Goal: Transaction & Acquisition: Purchase product/service

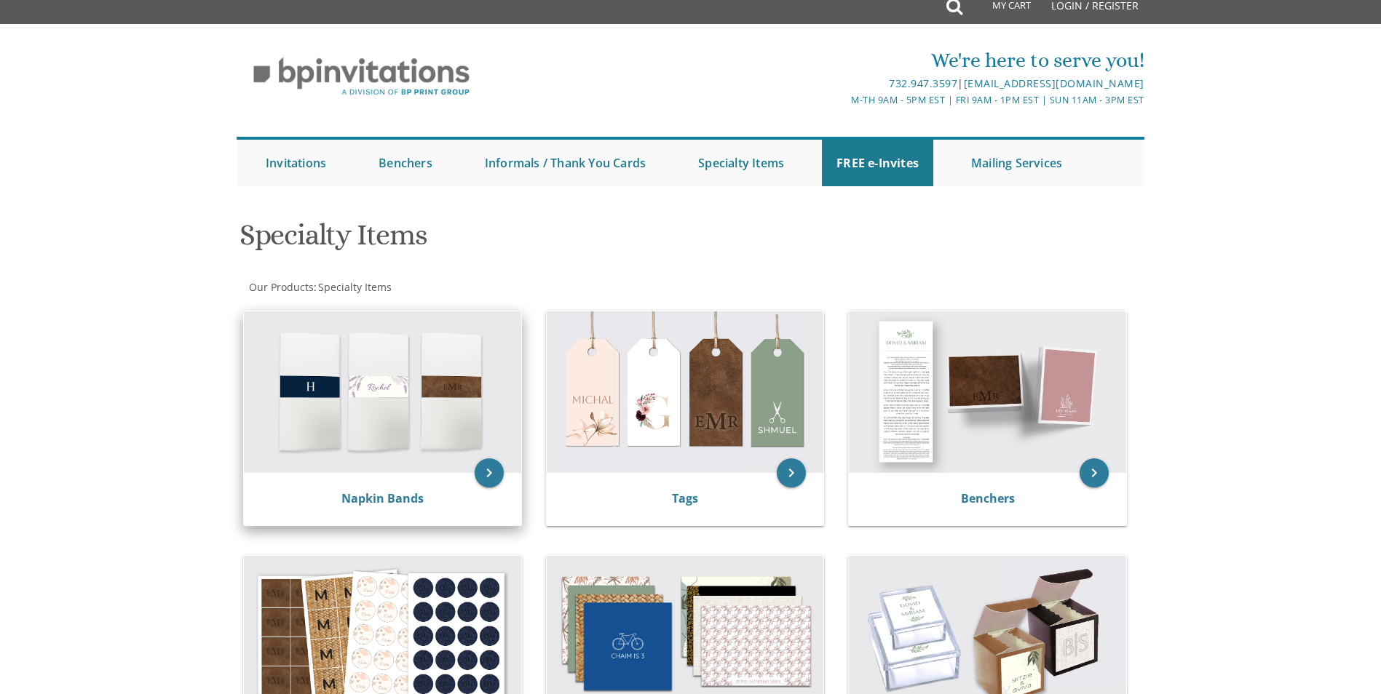
scroll to position [291, 0]
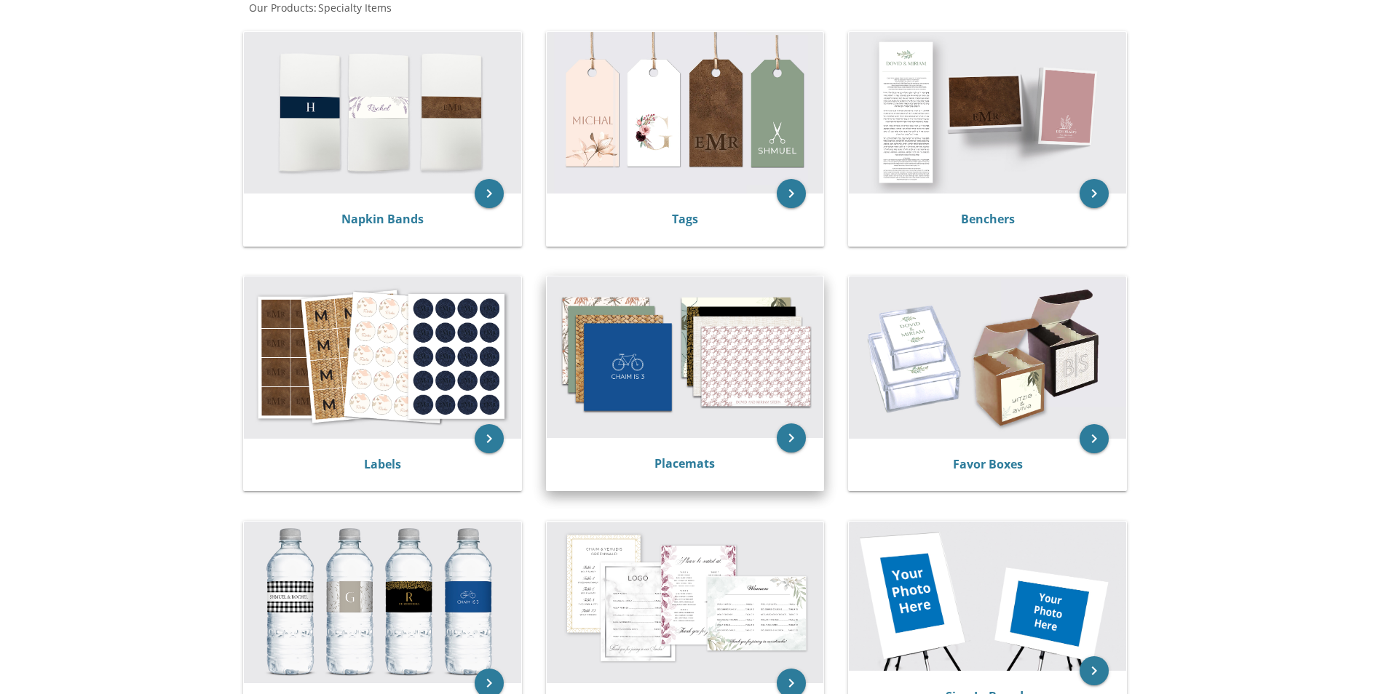
click at [726, 342] on img at bounding box center [685, 358] width 277 height 162
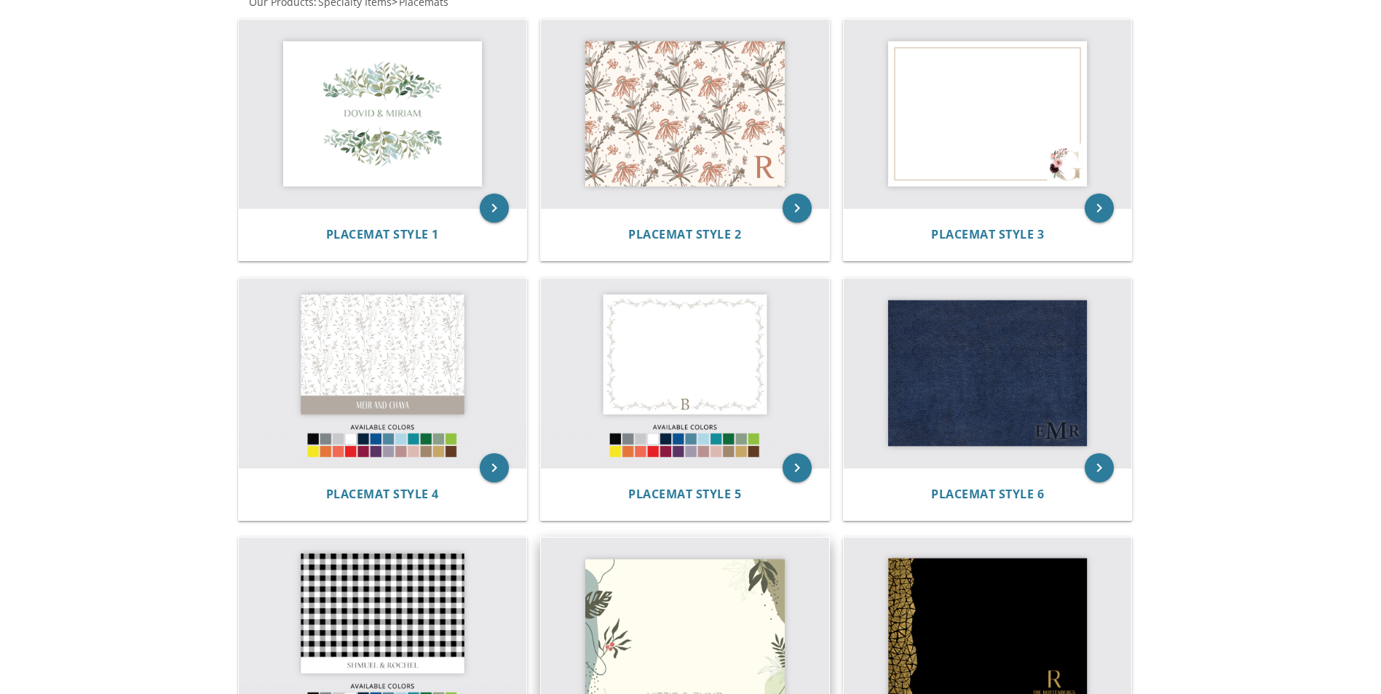
scroll to position [437, 0]
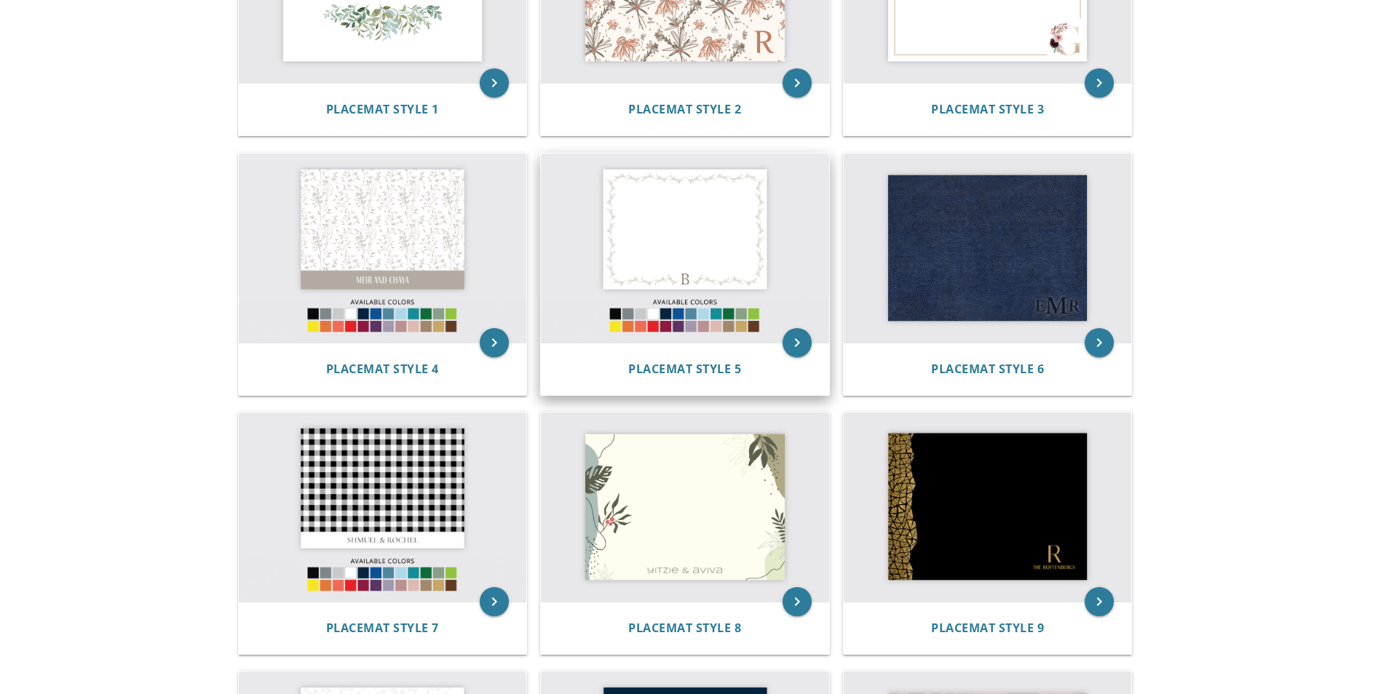
click at [635, 290] on img at bounding box center [685, 248] width 288 height 189
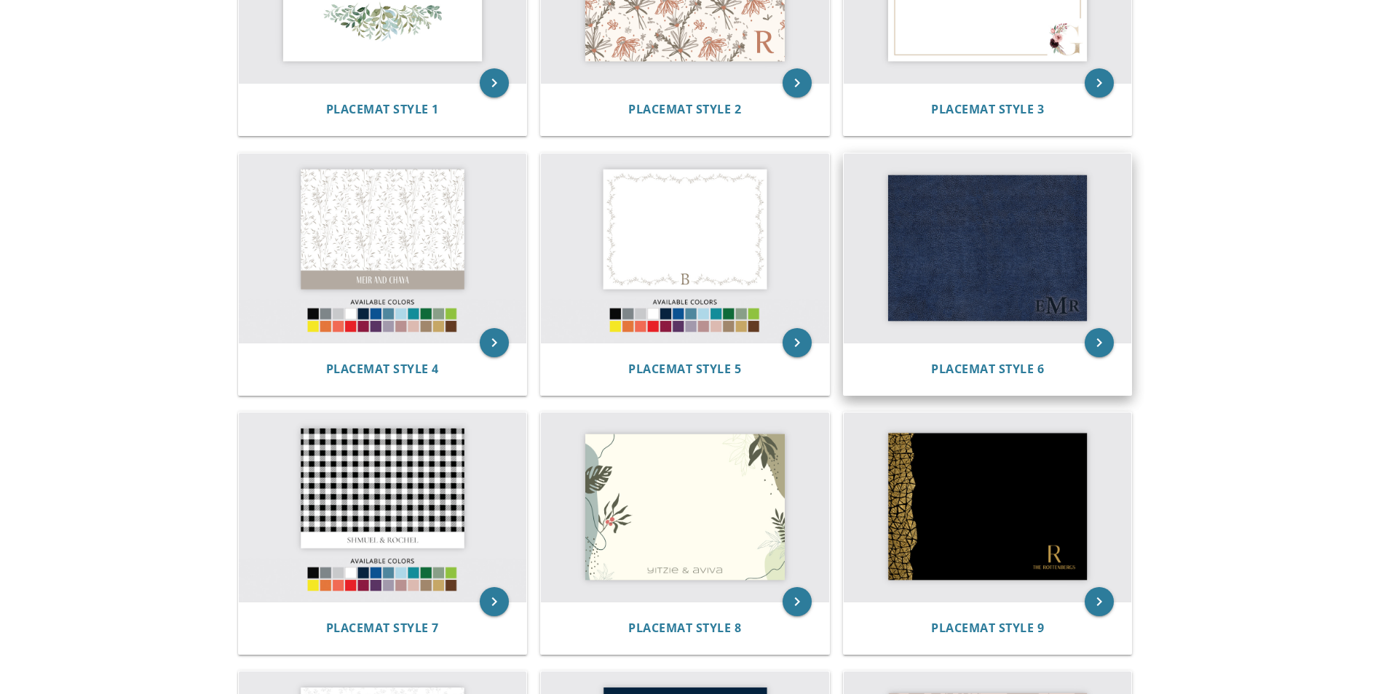
click at [978, 300] on img at bounding box center [988, 248] width 288 height 189
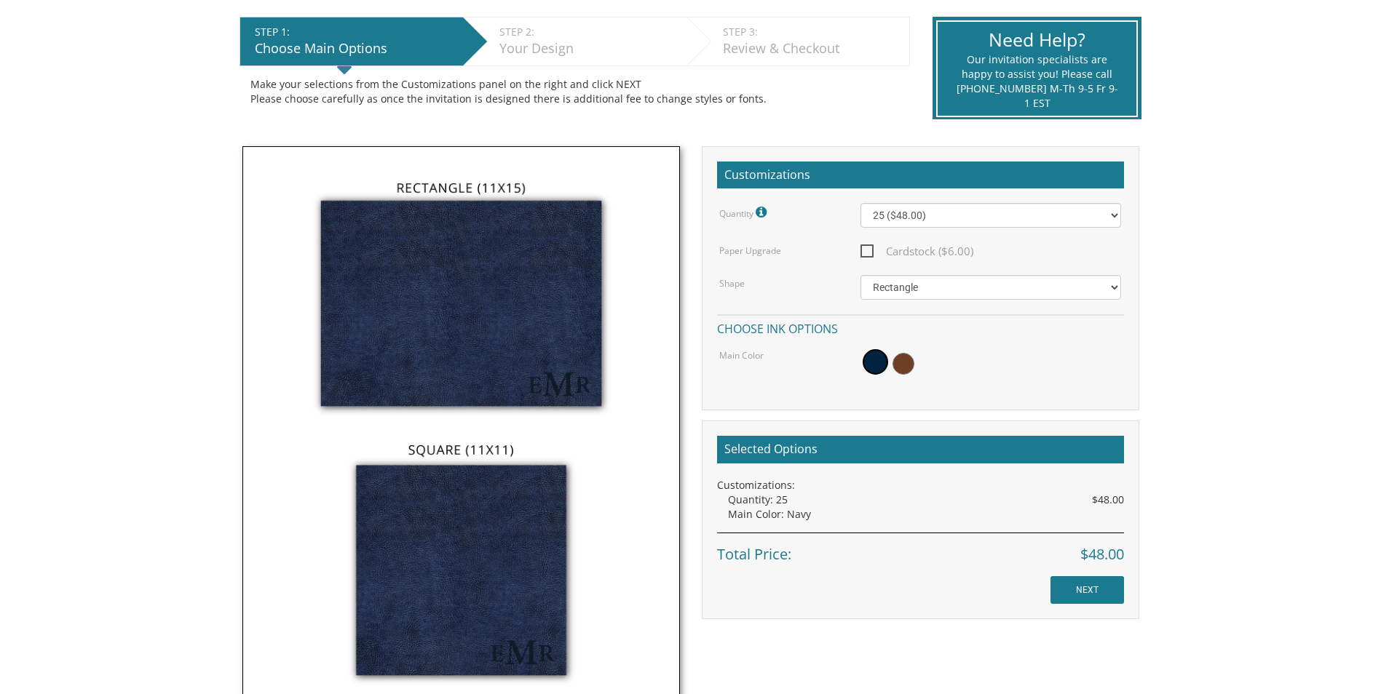
scroll to position [291, 0]
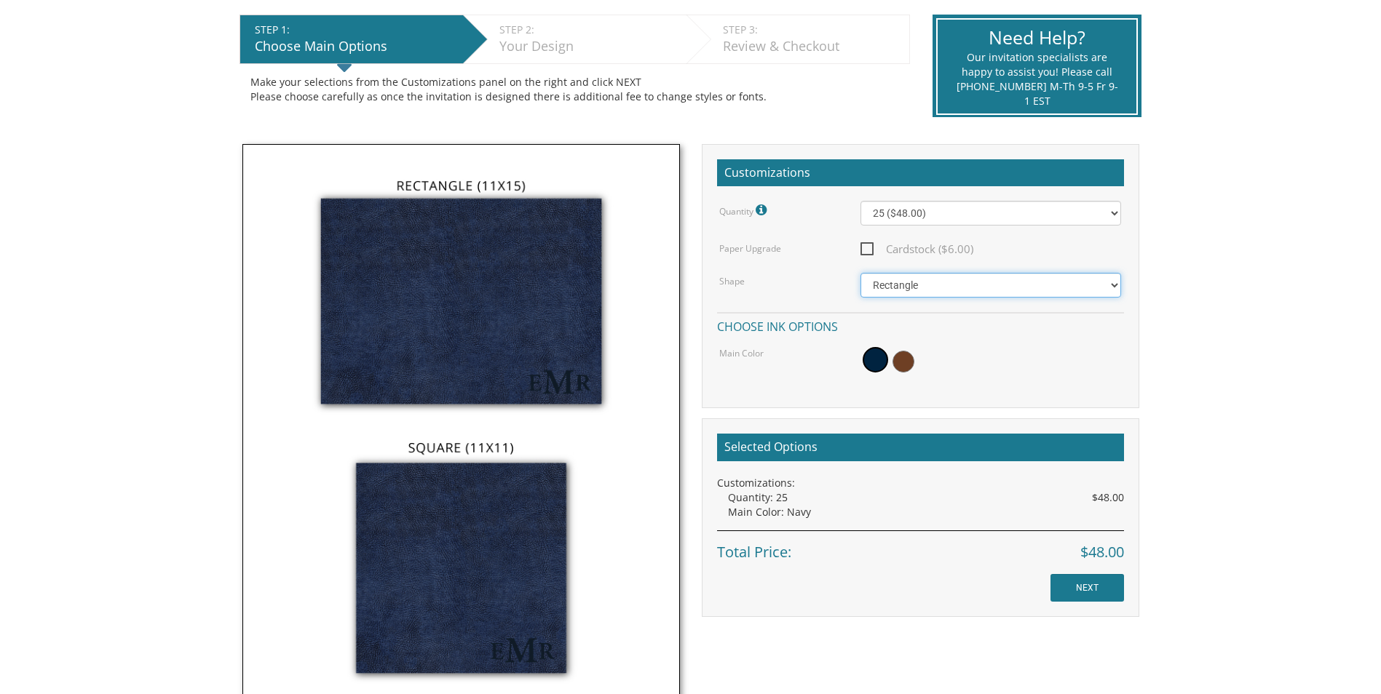
click at [895, 289] on select "Square Rectangle" at bounding box center [990, 285] width 261 height 25
select select "url("/store/pc/invitations/parts/11x11.jpg")"
click at [860, 273] on select "Square Rectangle" at bounding box center [990, 285] width 261 height 25
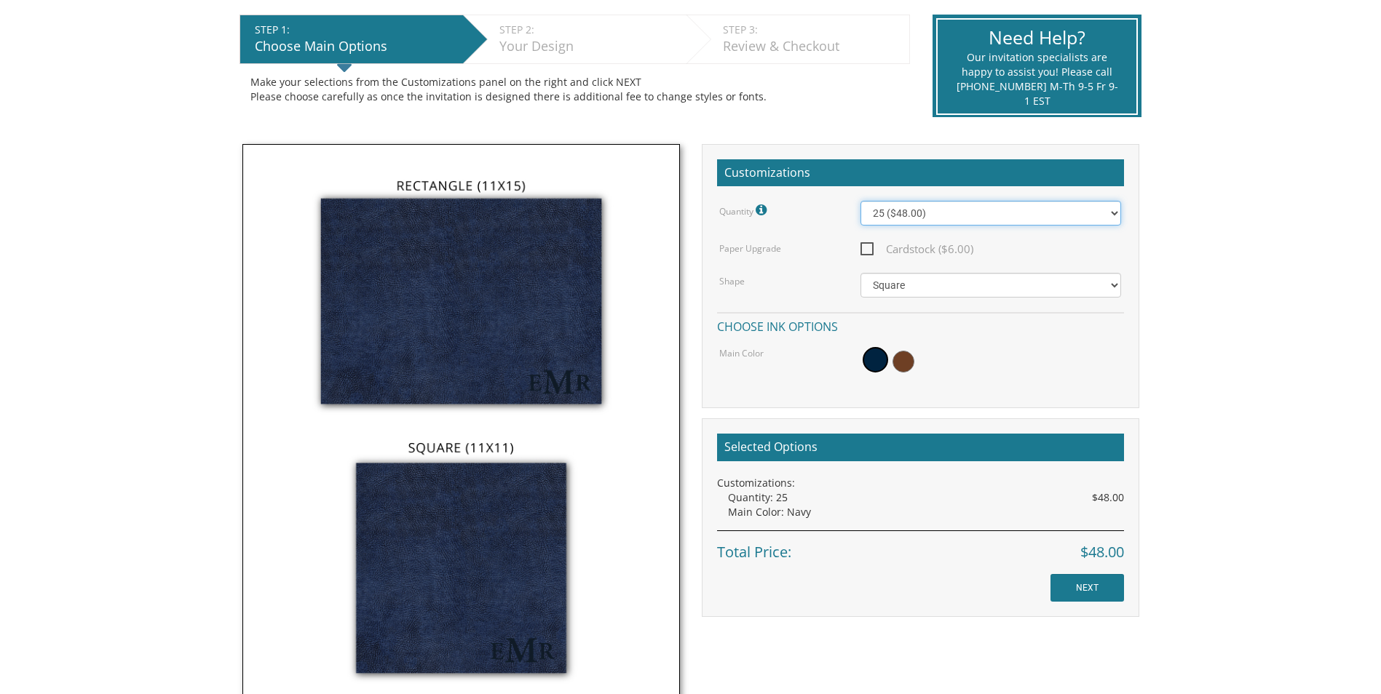
click at [913, 222] on select "25 ($48.00) 30 ($53.00) 35 ($58.00) 40 ($63.00) 45 ($68.00) 50 ($73.00) 55 ($78…" at bounding box center [990, 213] width 261 height 25
select select "30"
click at [860, 201] on select "25 ($48.00) 30 ($53.00) 35 ($58.00) 40 ($63.00) 45 ($68.00) 50 ($73.00) 55 ($78…" at bounding box center [990, 213] width 261 height 25
click at [920, 247] on span "Cardstock ($6.00)" at bounding box center [916, 249] width 113 height 18
click at [870, 247] on input "Cardstock ($6.00)" at bounding box center [864, 247] width 9 height 9
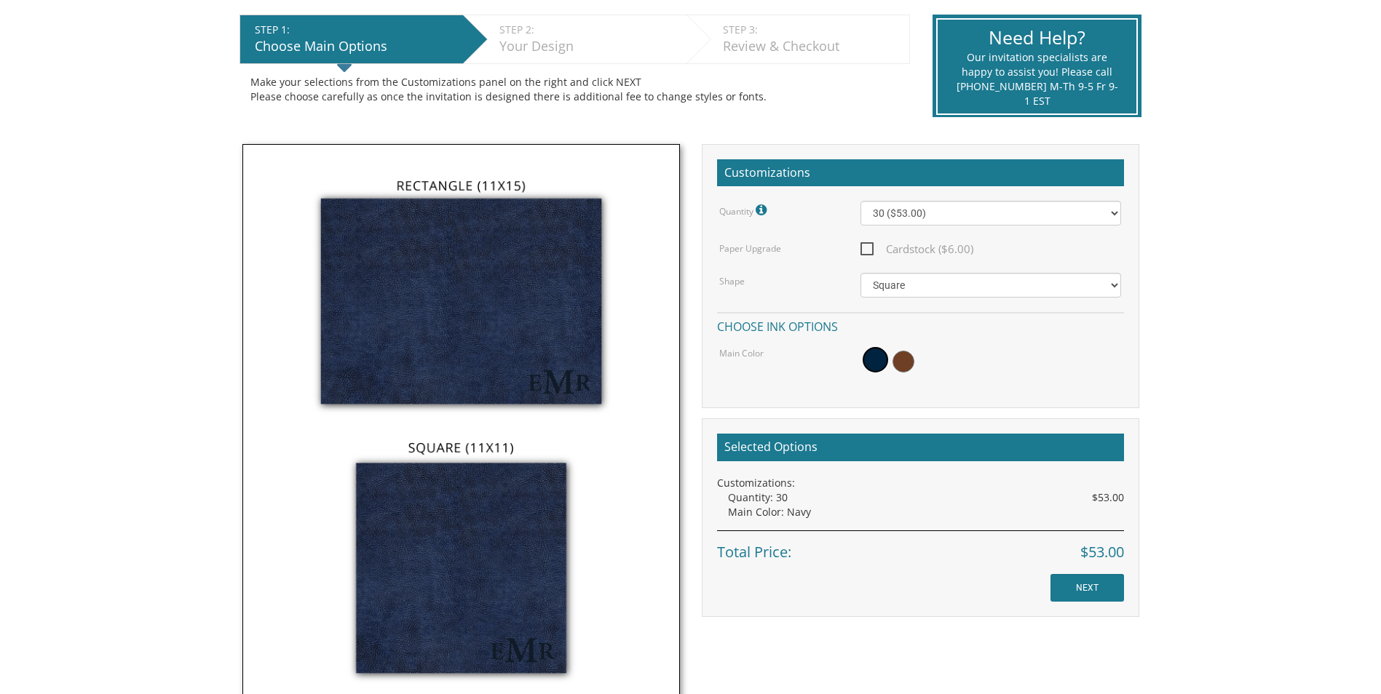
checkbox input "true"
drag, startPoint x: 1123, startPoint y: 575, endPoint x: 1071, endPoint y: 570, distance: 51.9
click at [1071, 570] on div "Total Price: $59.00" at bounding box center [920, 561] width 407 height 33
drag, startPoint x: 1071, startPoint y: 570, endPoint x: 1135, endPoint y: 572, distance: 64.1
click at [1135, 572] on div "Selected Options Customizations: Quantity: 30 $53.00 Paper Upgrade: $6.00 Main …" at bounding box center [920, 525] width 437 height 213
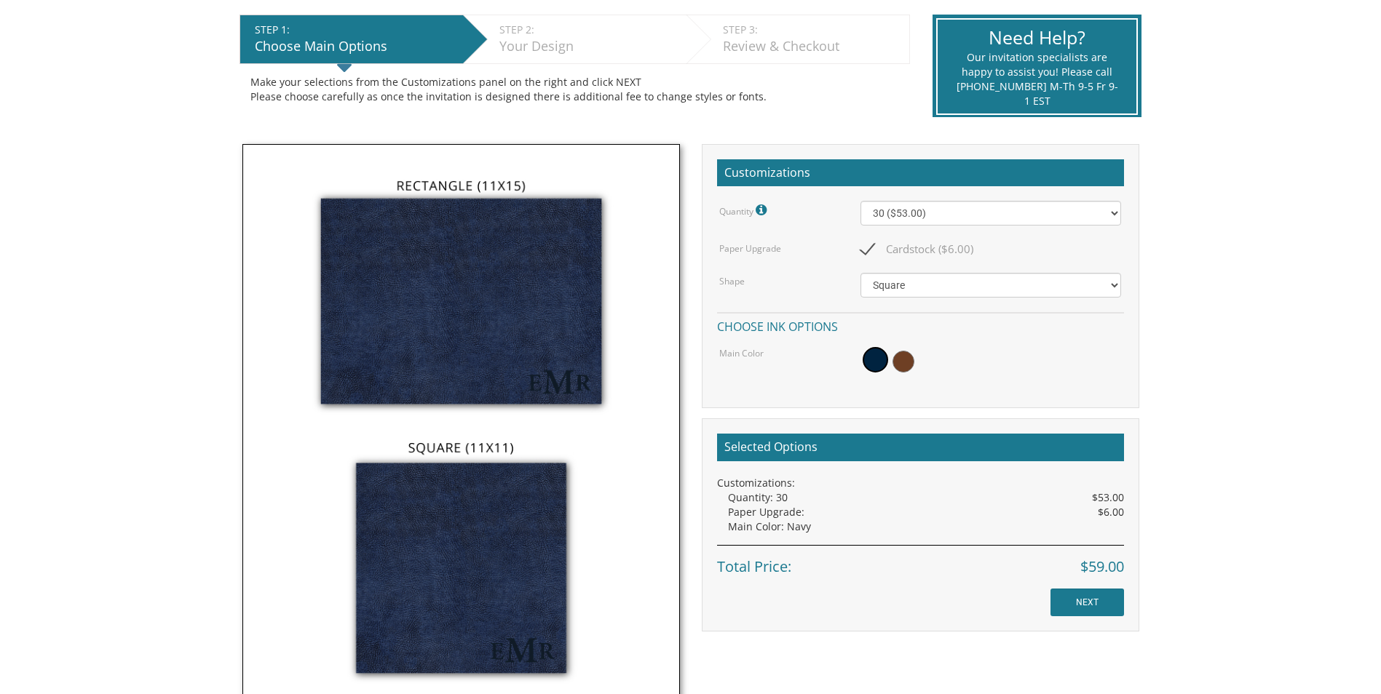
drag, startPoint x: 1141, startPoint y: 579, endPoint x: 1123, endPoint y: 571, distance: 18.9
click at [1123, 571] on div "Customizations Quantity Please note: Quantities may be modified after order com…" at bounding box center [920, 388] width 459 height 488
click at [1122, 576] on span "$59.00" at bounding box center [1102, 567] width 44 height 21
drag, startPoint x: 1117, startPoint y: 573, endPoint x: 1078, endPoint y: 570, distance: 39.4
click at [1080, 570] on span "$59.00" at bounding box center [1102, 567] width 44 height 21
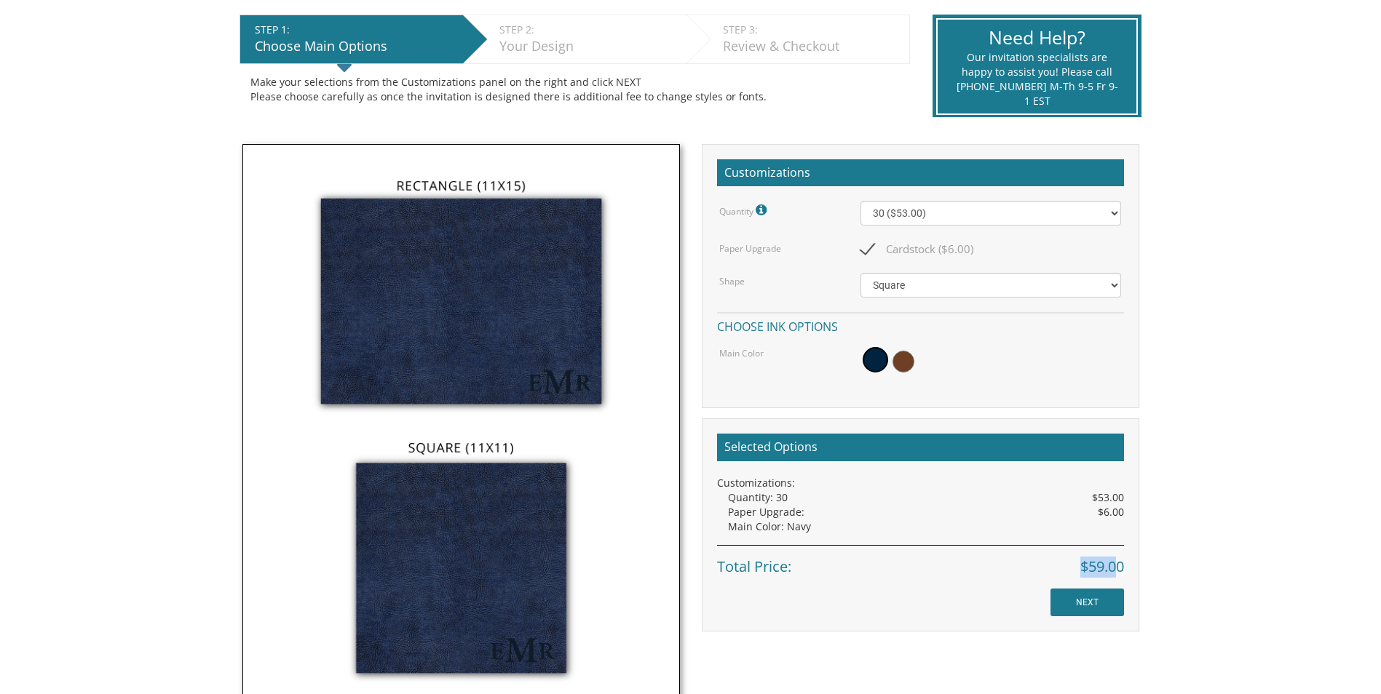
click at [1074, 571] on div "Total Price: $59.00" at bounding box center [920, 561] width 407 height 33
drag, startPoint x: 1091, startPoint y: 570, endPoint x: 1137, endPoint y: 566, distance: 46.0
click at [1137, 566] on div "Selected Options Customizations: Quantity: 30 $53.00 Paper Upgrade: $6.00 Main …" at bounding box center [920, 525] width 437 height 213
drag, startPoint x: 1120, startPoint y: 574, endPoint x: 1072, endPoint y: 568, distance: 48.3
click at [1072, 568] on div "Total Price: $59.00" at bounding box center [920, 561] width 407 height 33
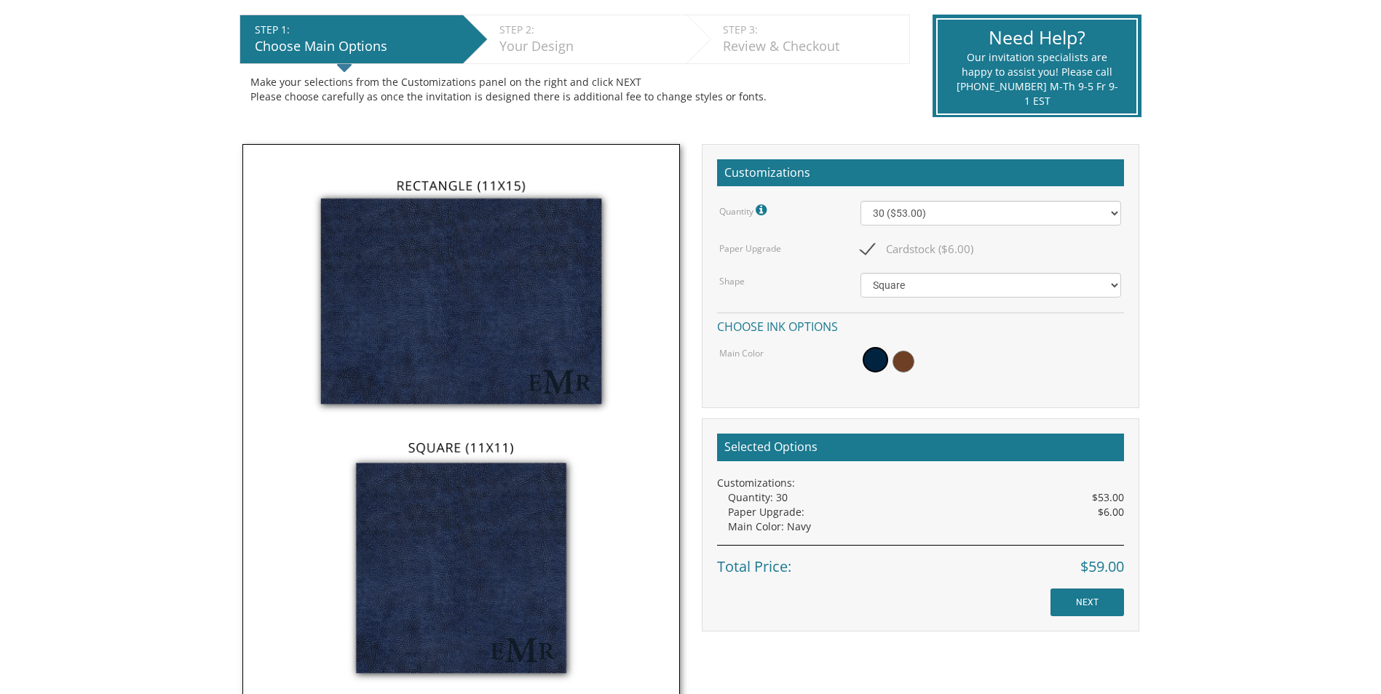
click at [1072, 568] on div "Total Price: $59.00" at bounding box center [920, 561] width 407 height 33
click at [1122, 566] on div "Selected Options Customizations: Quantity: 30 $53.00 Paper Upgrade: $6.00 Main …" at bounding box center [920, 525] width 437 height 213
drag, startPoint x: 1122, startPoint y: 566, endPoint x: 1126, endPoint y: 575, distance: 9.8
click at [1126, 575] on div "Selected Options Customizations: Quantity: 30 $53.00 Paper Upgrade: $6.00 Main …" at bounding box center [920, 525] width 437 height 213
click at [1175, 614] on body "My Cart {{shoppingcart.totalQuantityDisplay}} Total: {{shoppingcart.subtotal}} …" at bounding box center [690, 578] width 1381 height 1739
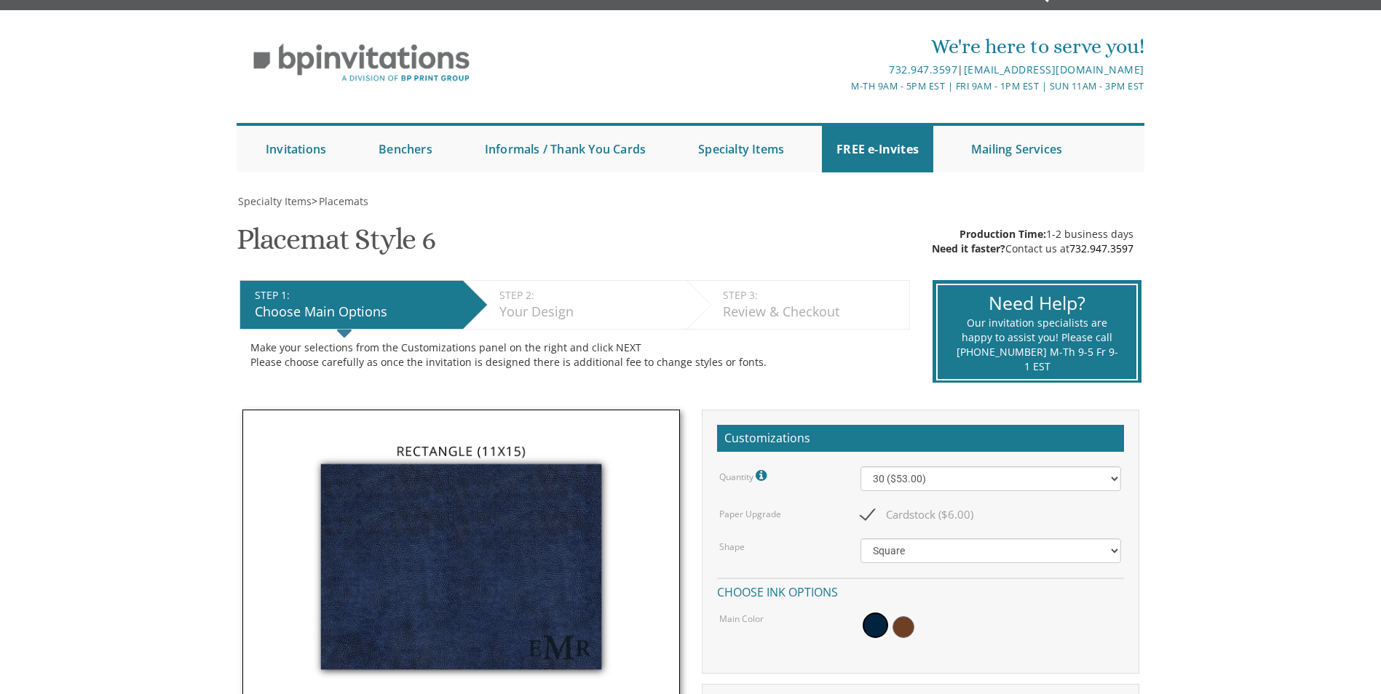
scroll to position [0, 0]
